Goal: Task Accomplishment & Management: Understand process/instructions

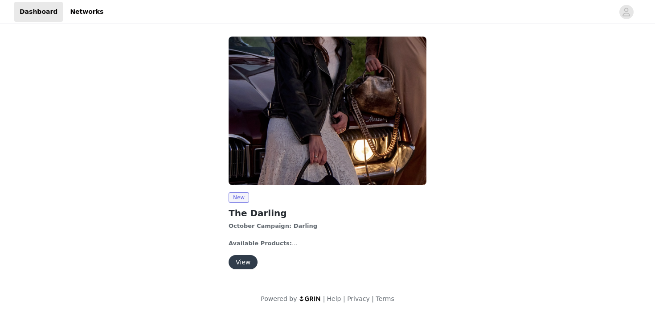
click at [241, 261] on button "View" at bounding box center [243, 262] width 29 height 14
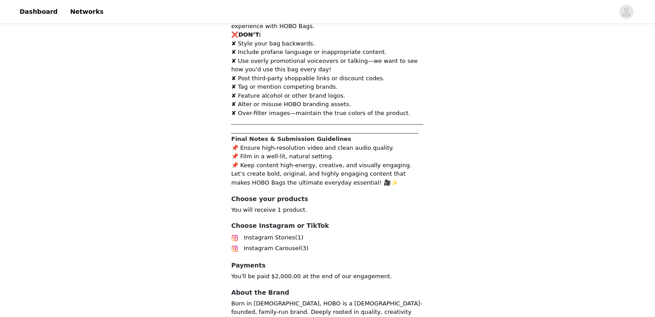
scroll to position [1553, 0]
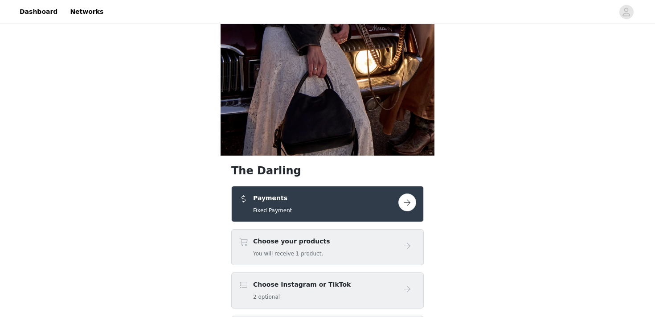
scroll to position [160, 0]
